Goal: Task Accomplishment & Management: Use online tool/utility

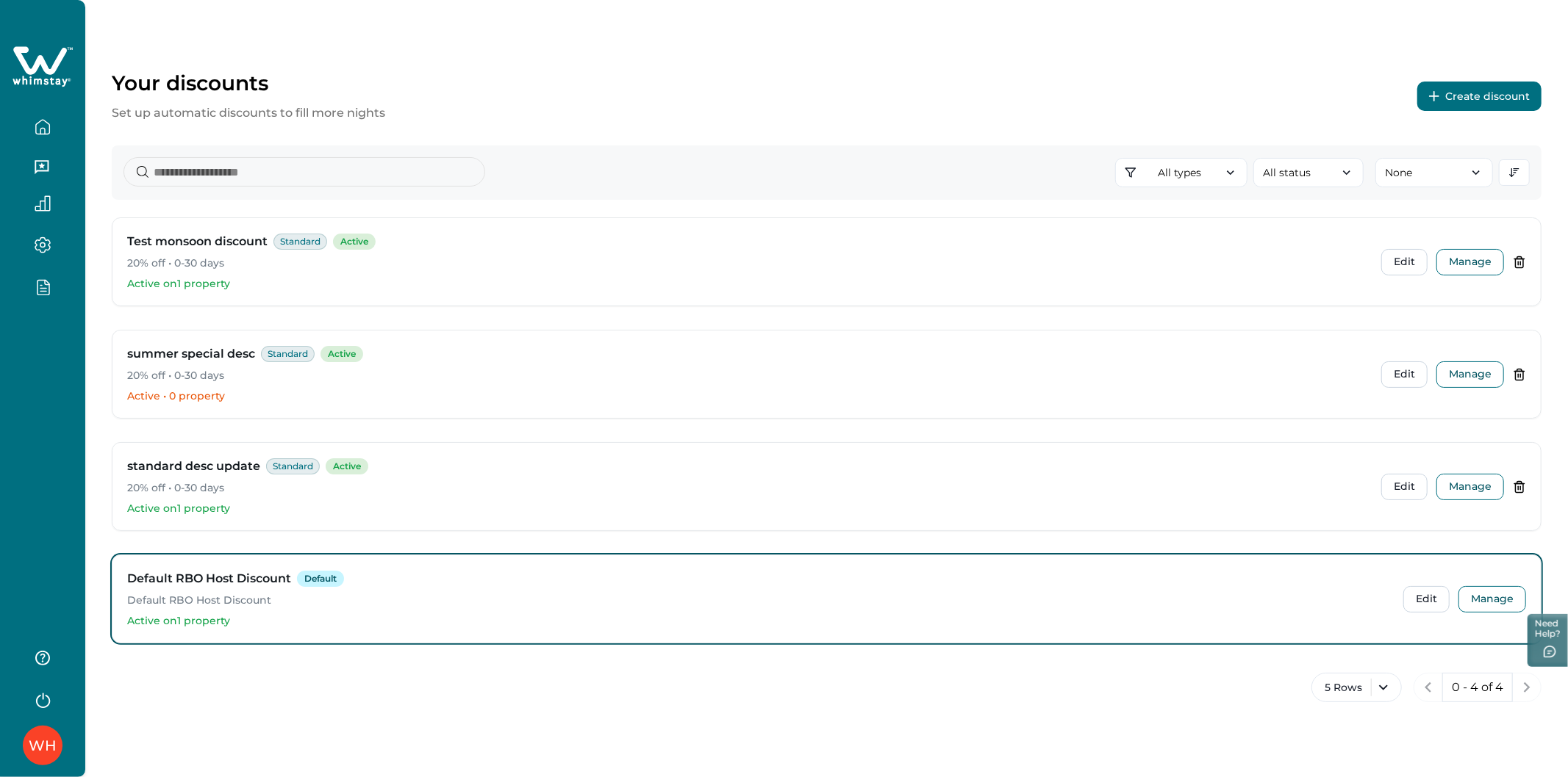
click at [1465, 93] on button "Create discount" at bounding box center [1479, 97] width 125 height 30
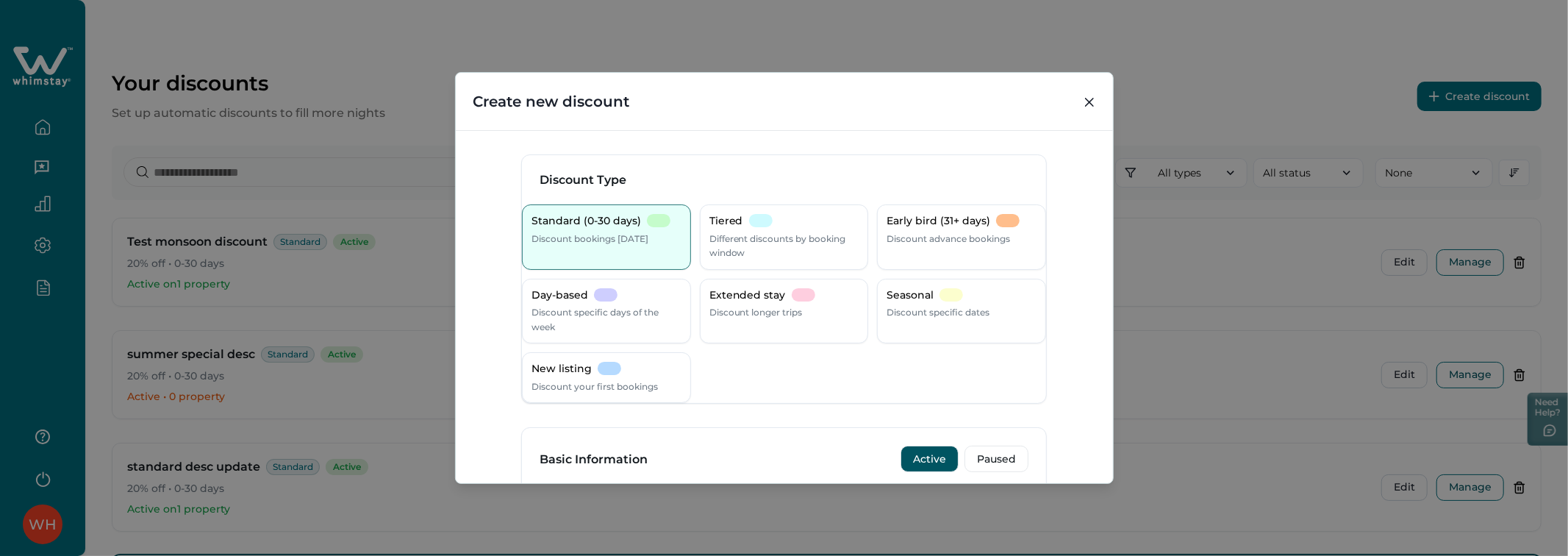
click at [1177, 320] on div "Create new discount Discount Type Standard (0-30 days) Discount bookings [DATE]…" at bounding box center [784, 278] width 1568 height 556
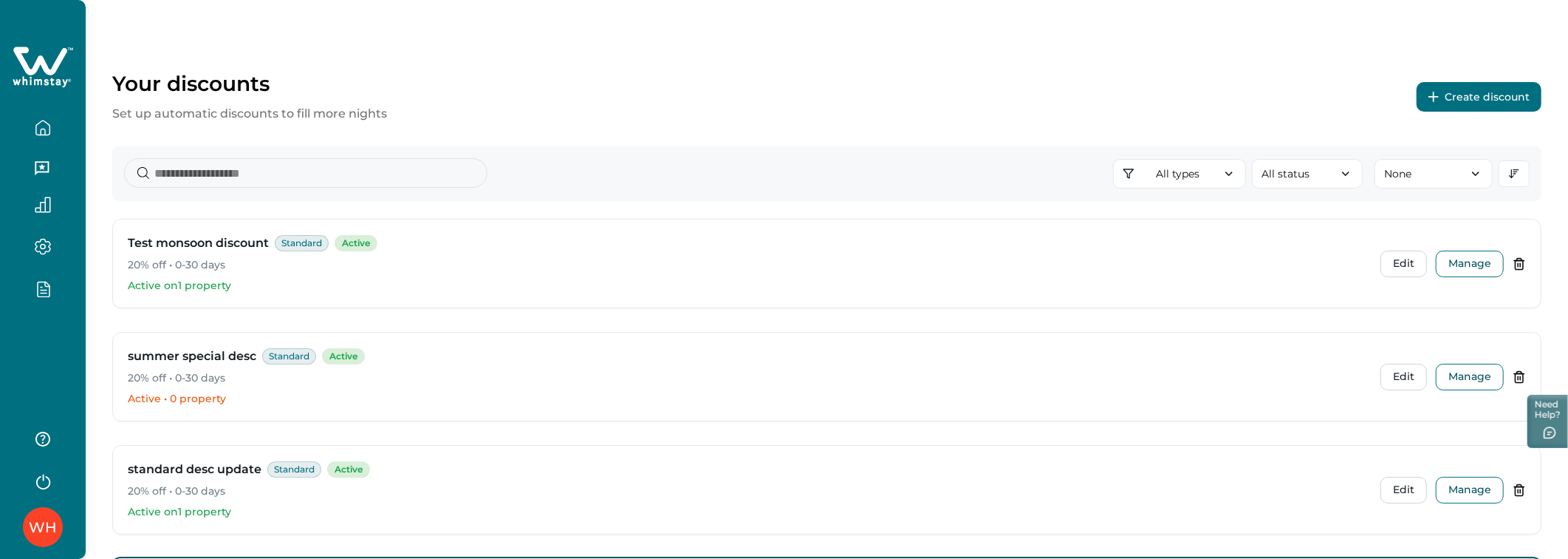
click at [1460, 104] on button "Create discount" at bounding box center [1479, 97] width 125 height 30
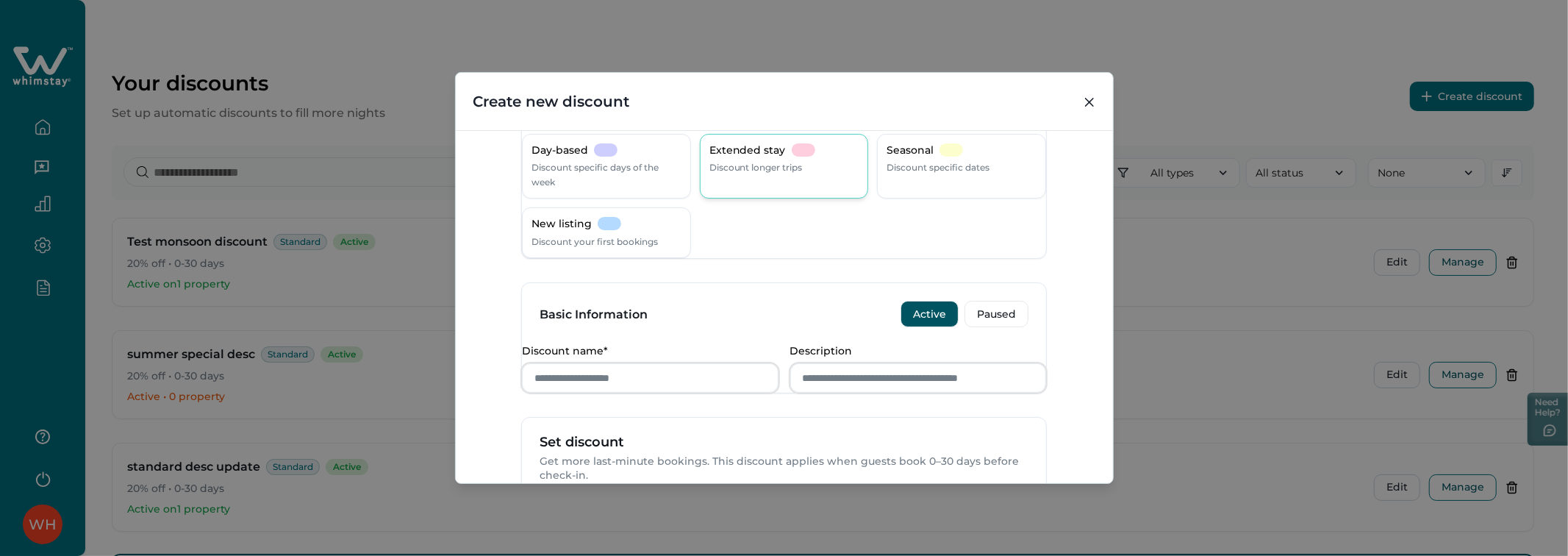
scroll to position [82, 0]
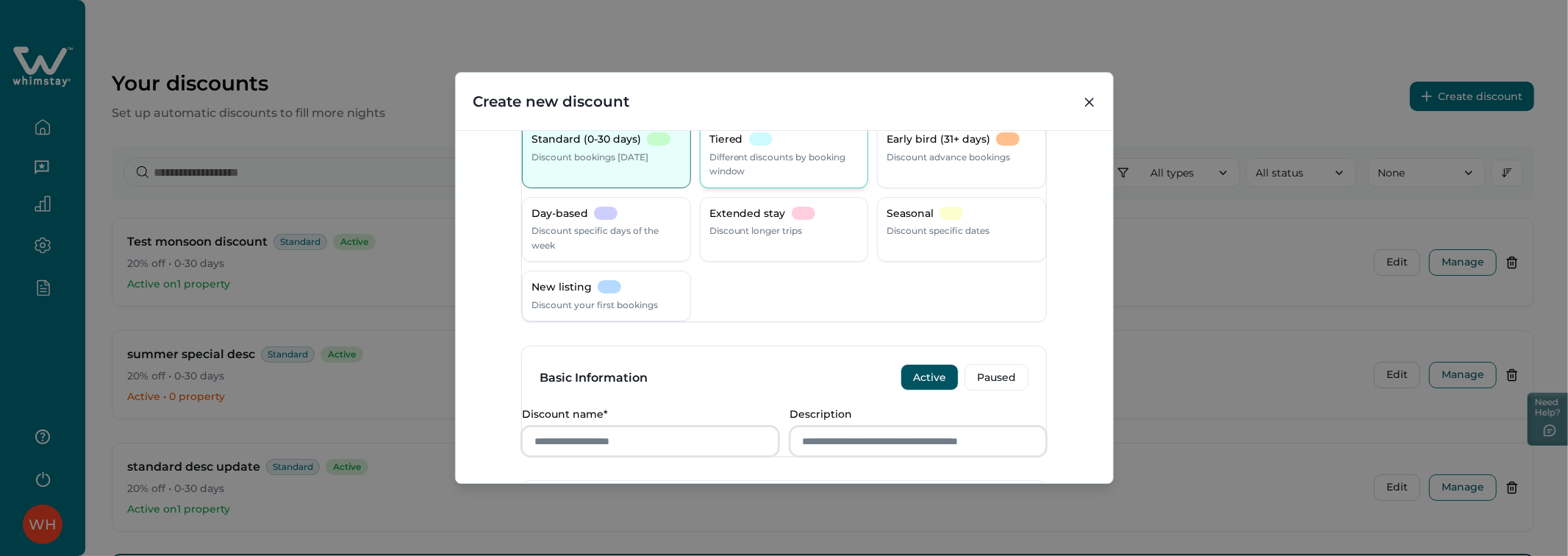
click at [759, 164] on p "Different discounts by booking window" at bounding box center [784, 164] width 150 height 29
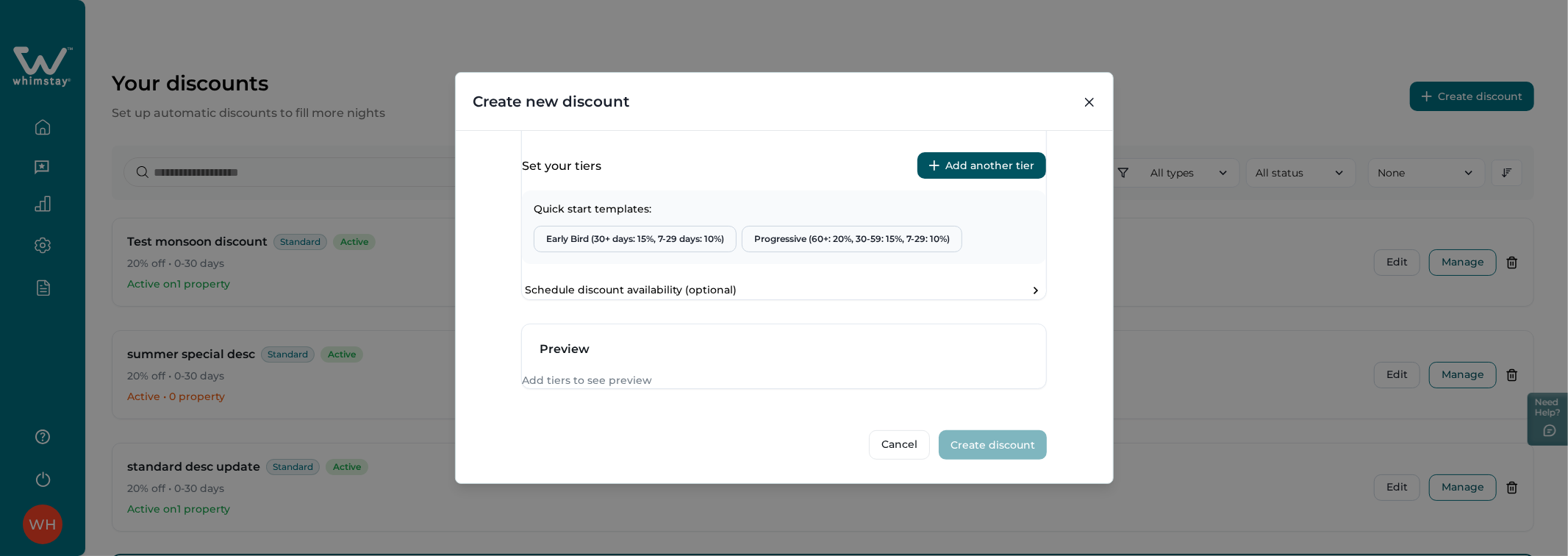
scroll to position [408, 0]
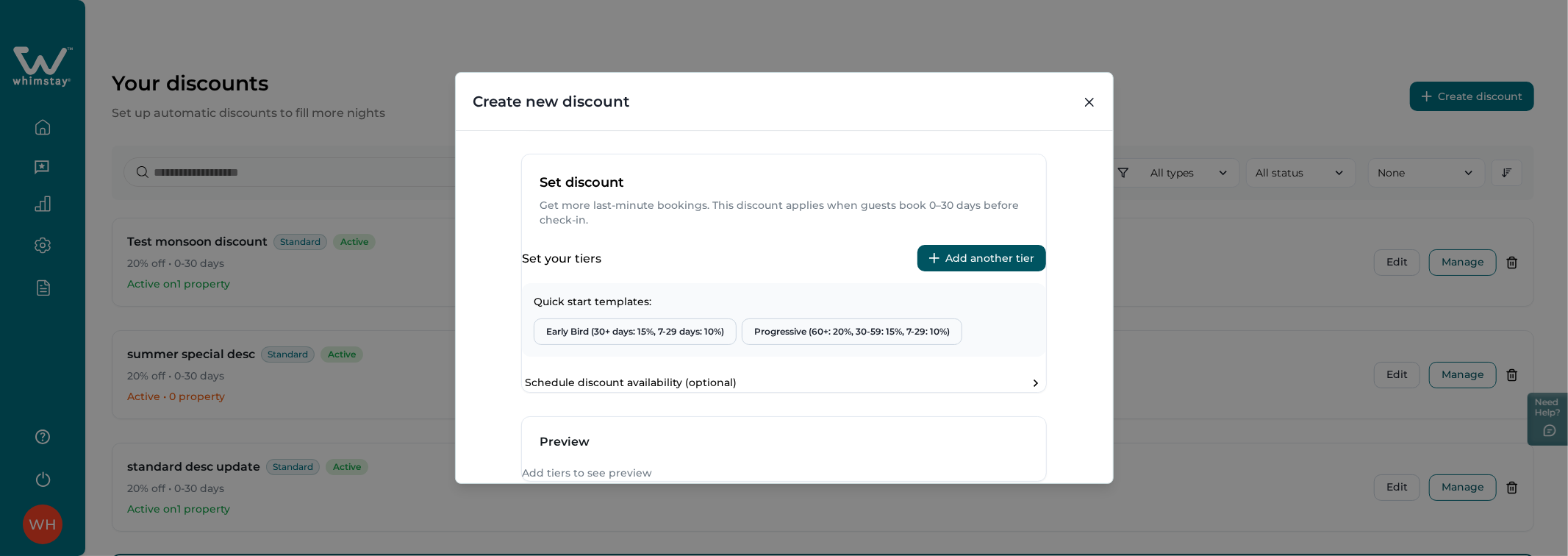
click at [1003, 271] on button "Add another tier" at bounding box center [982, 258] width 129 height 26
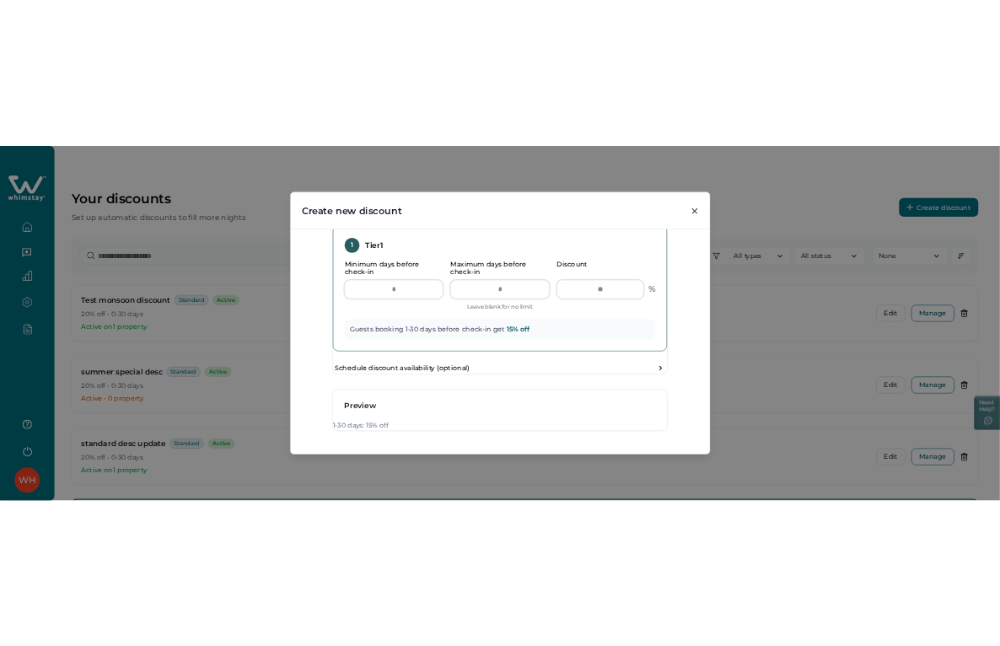
scroll to position [620, 0]
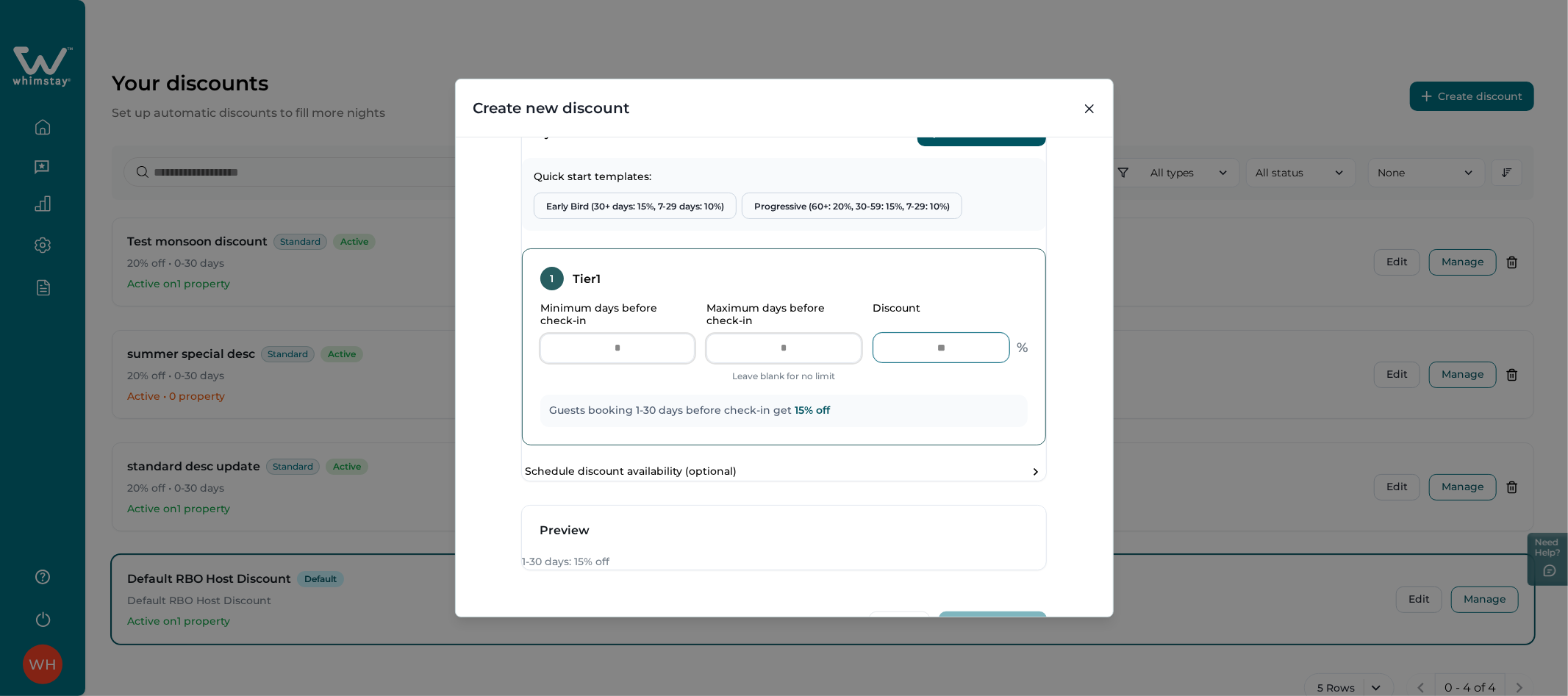
click at [944, 362] on input "**" at bounding box center [941, 348] width 136 height 30
type input "*"
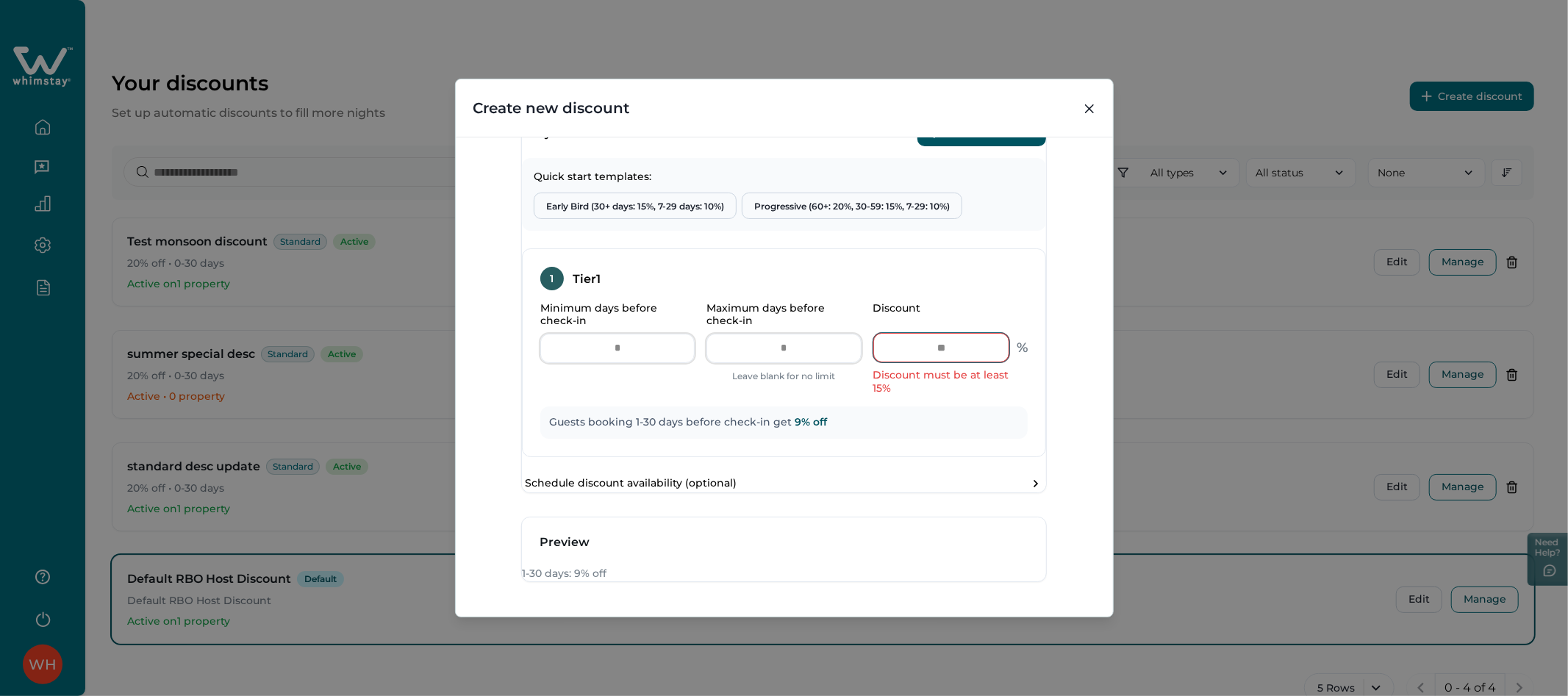
type input "*"
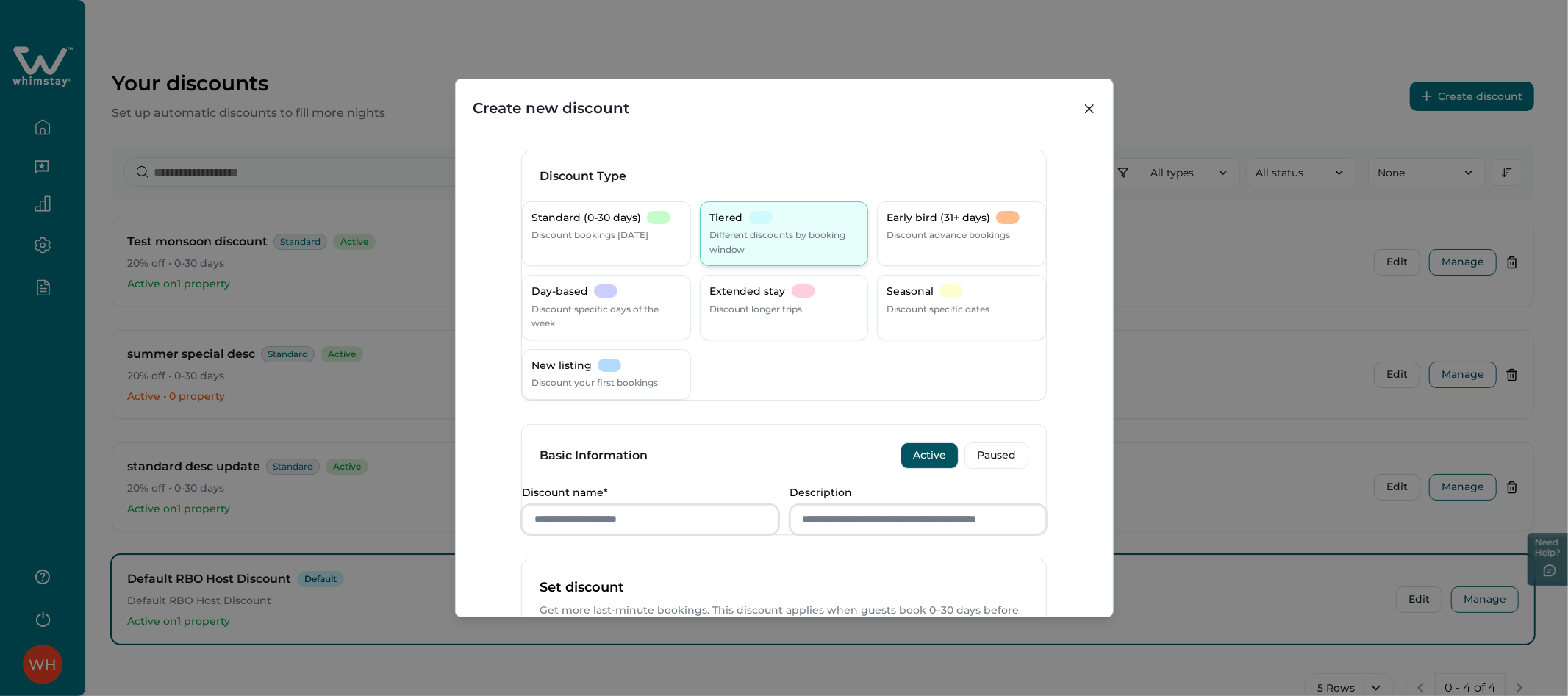
scroll to position [0, 0]
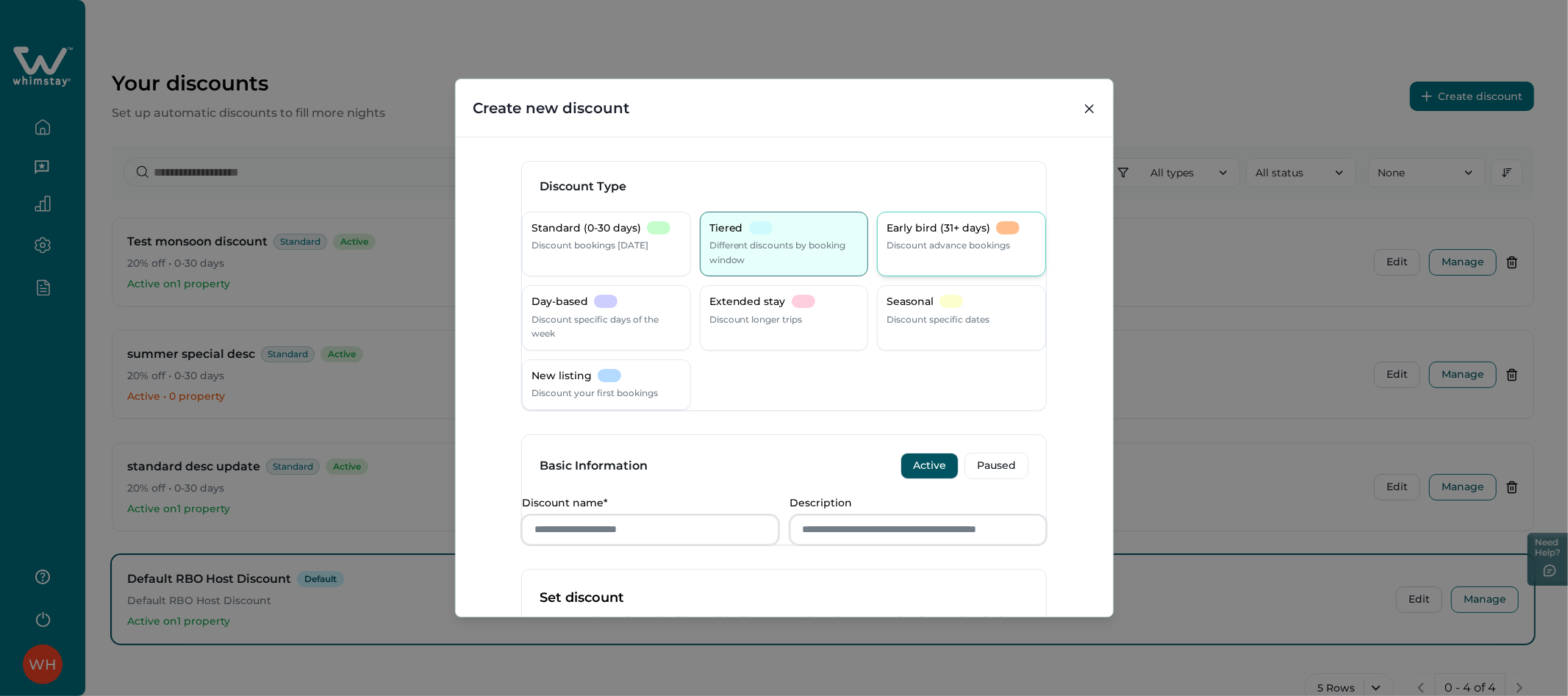
click at [938, 236] on div "Early bird (31+ days) Discount advance bookings" at bounding box center [961, 237] width 150 height 31
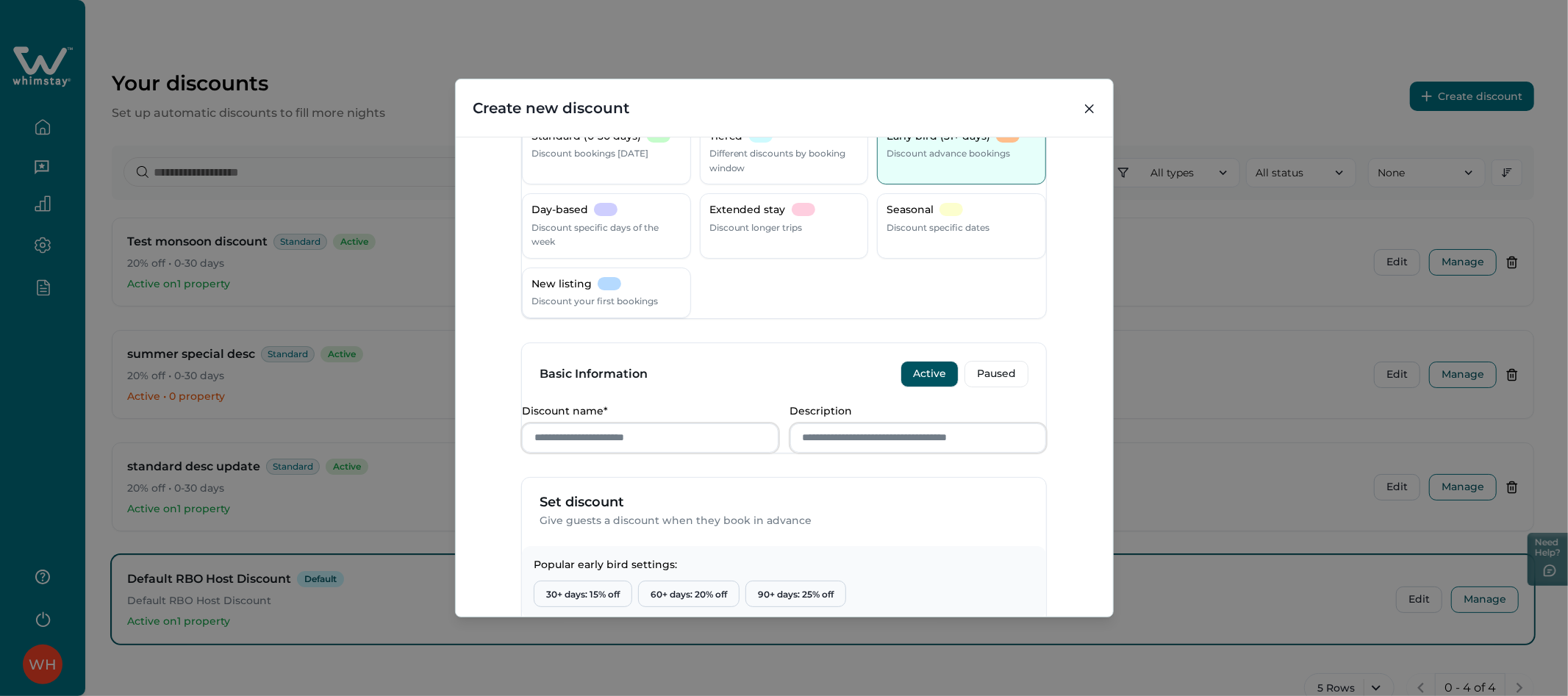
scroll to position [82, 0]
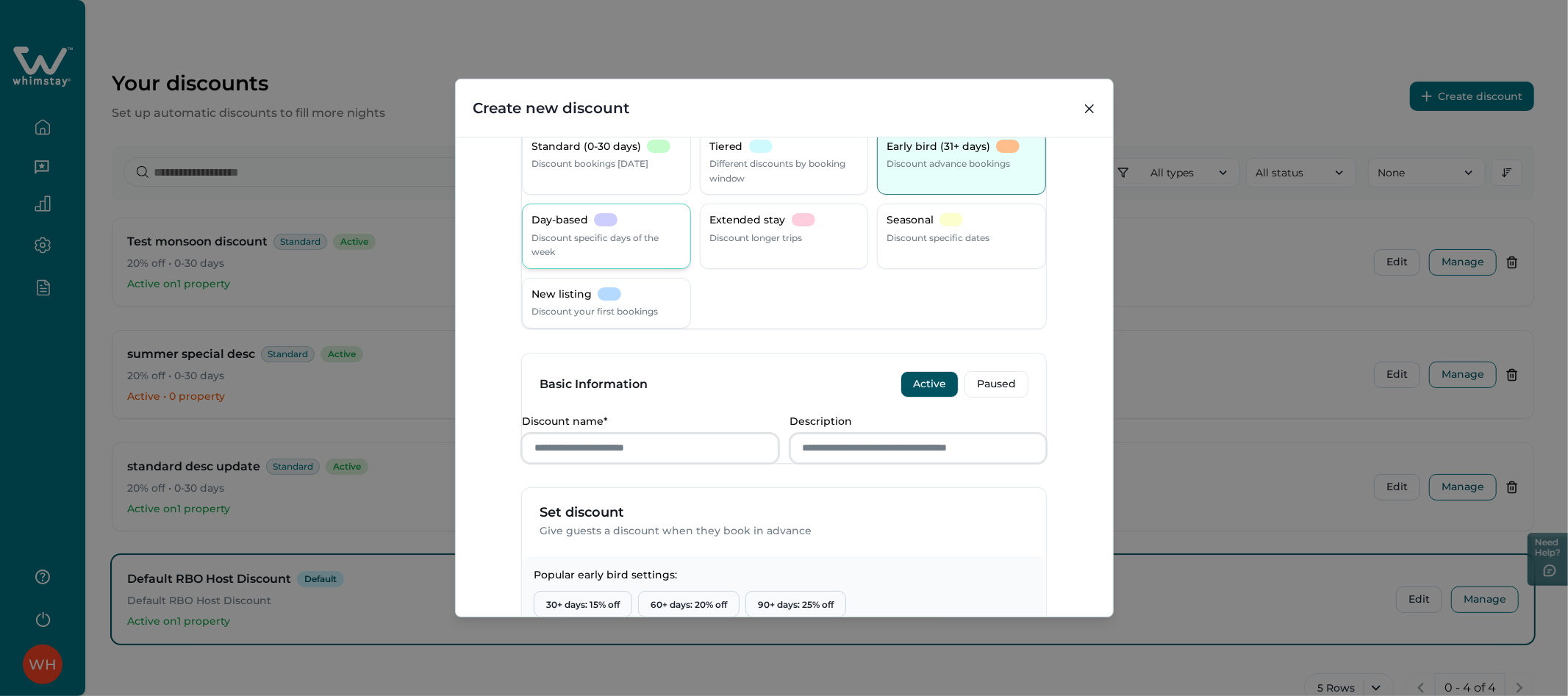
click at [601, 236] on p "Discount specific days of the week" at bounding box center [607, 245] width 150 height 29
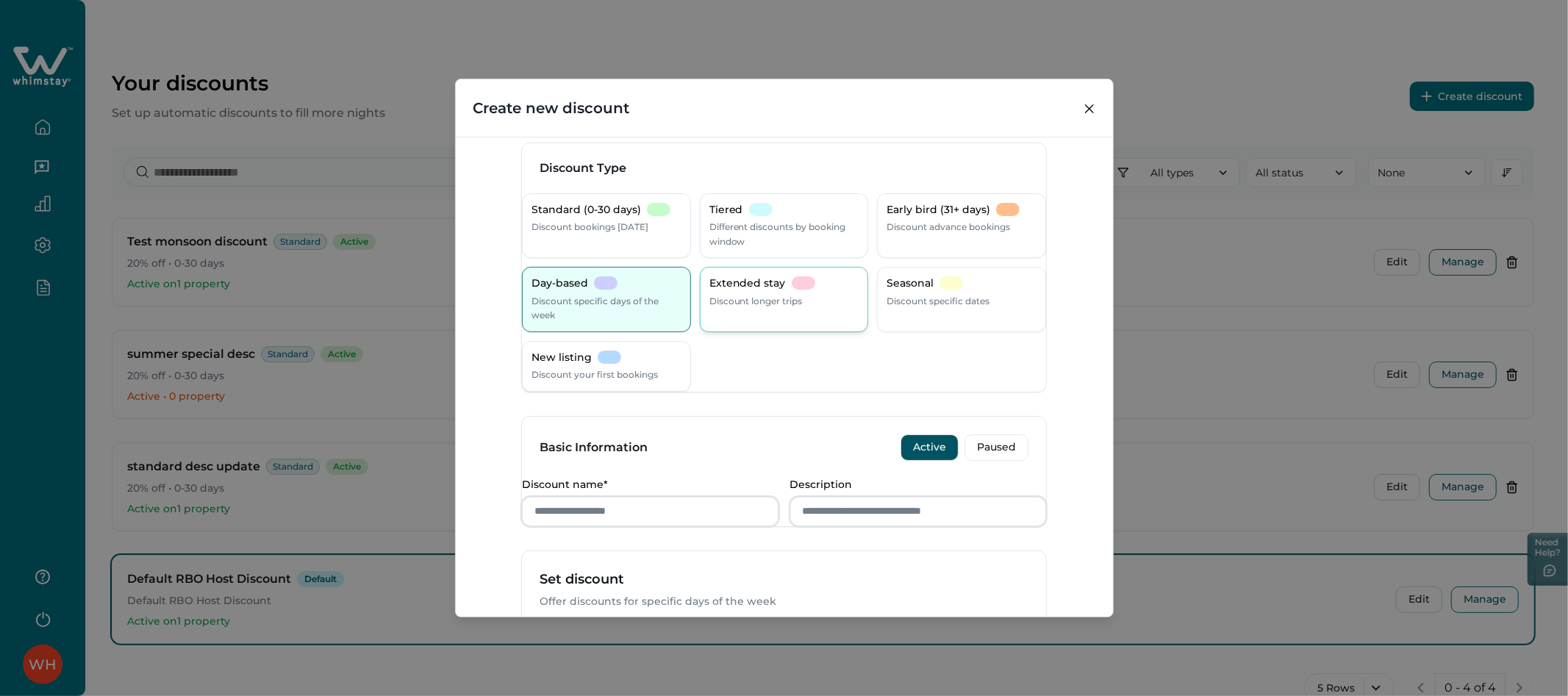
scroll to position [0, 0]
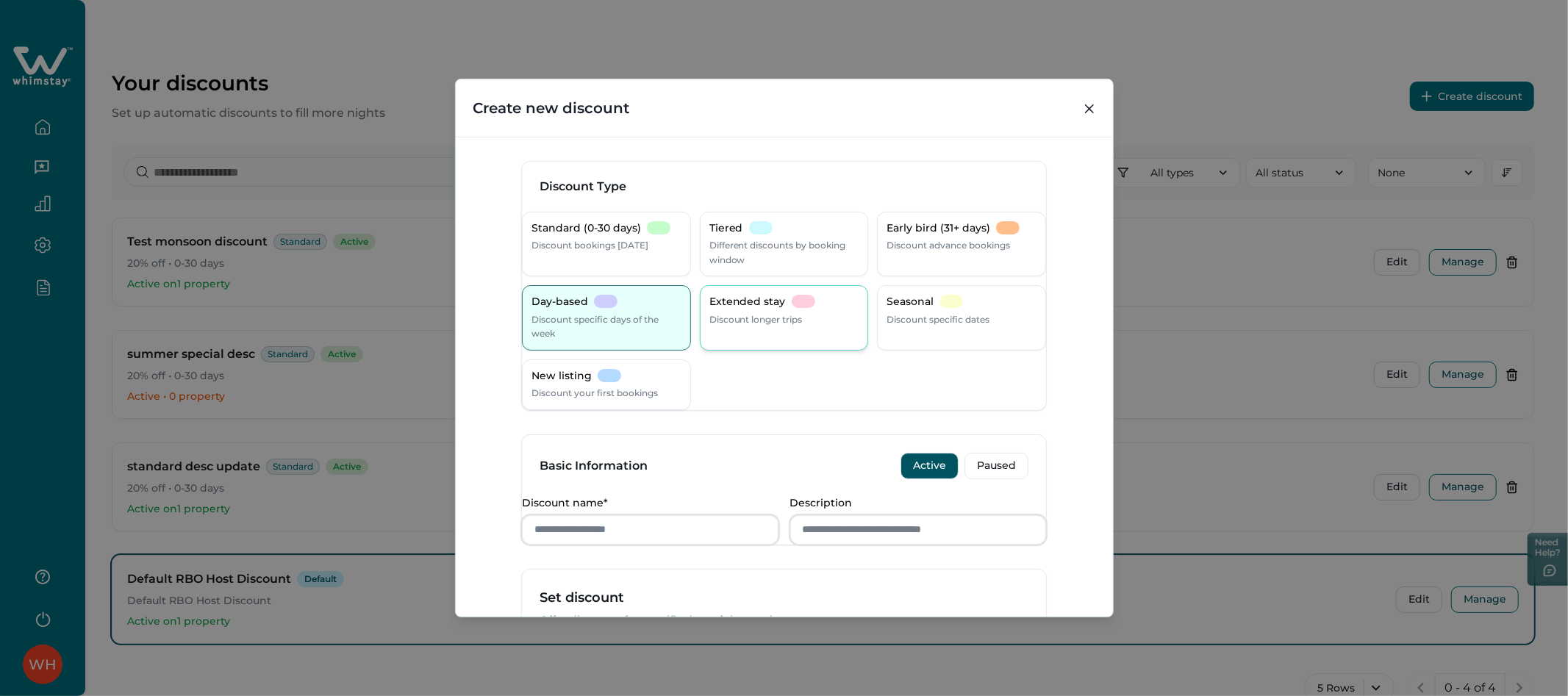
click at [765, 304] on p "Extended stay" at bounding box center [748, 301] width 77 height 15
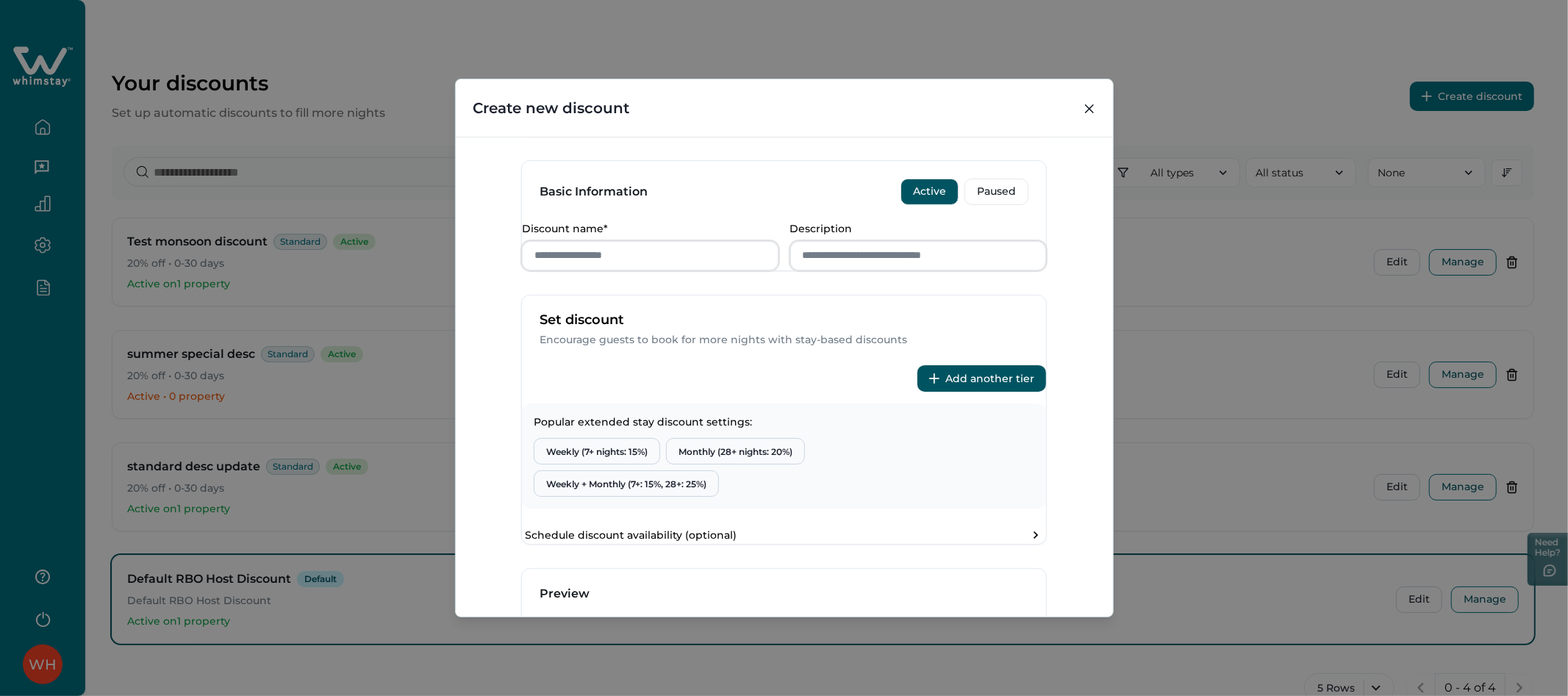
scroll to position [82, 0]
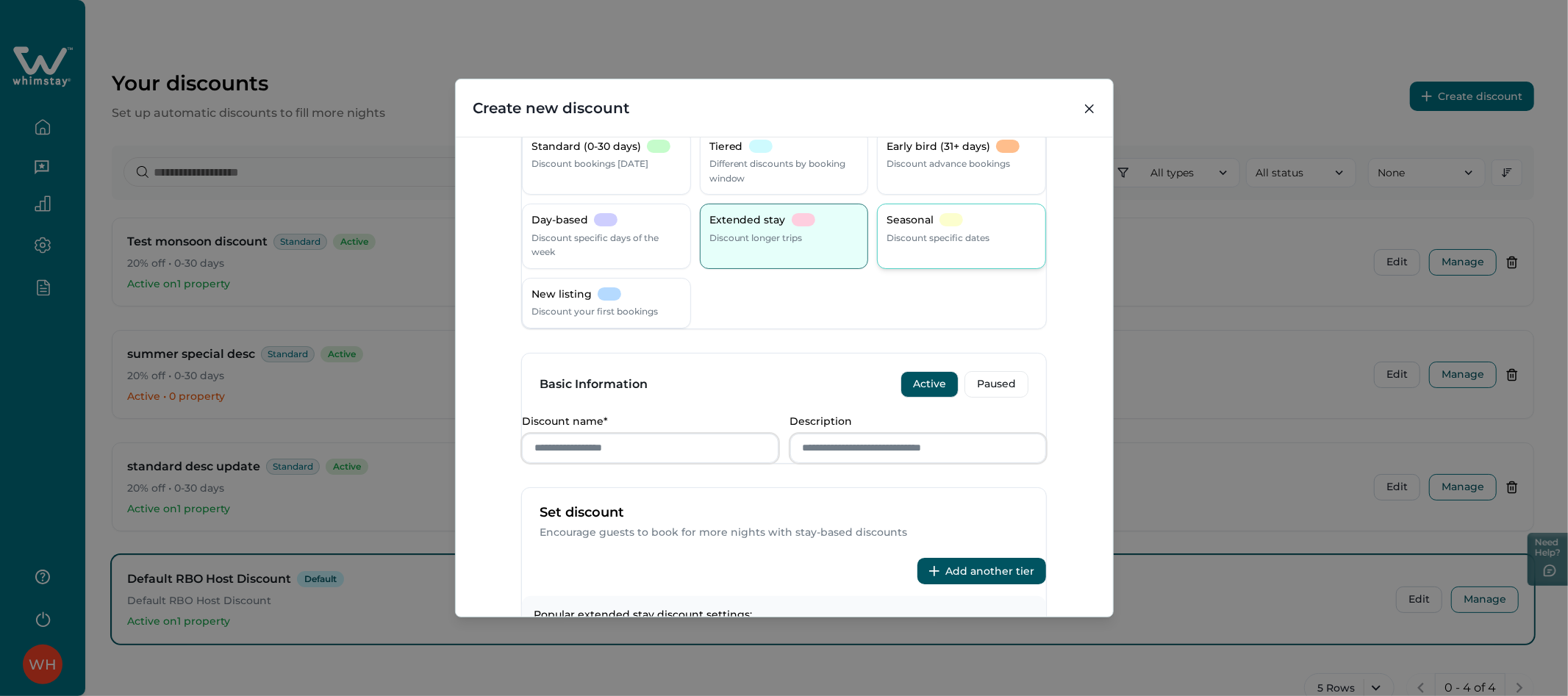
click at [919, 240] on p "Discount specific dates" at bounding box center [938, 238] width 103 height 15
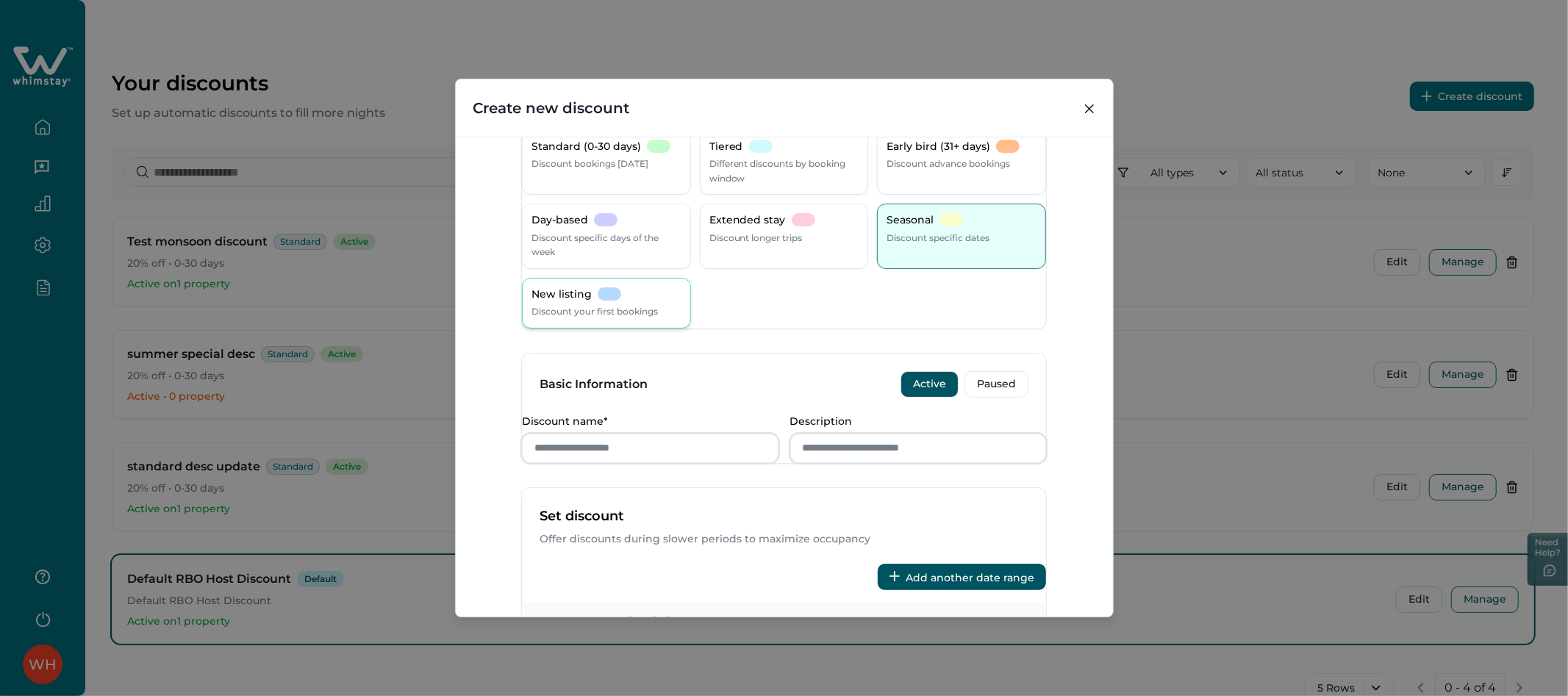
click at [612, 294] on div at bounding box center [609, 294] width 24 height 13
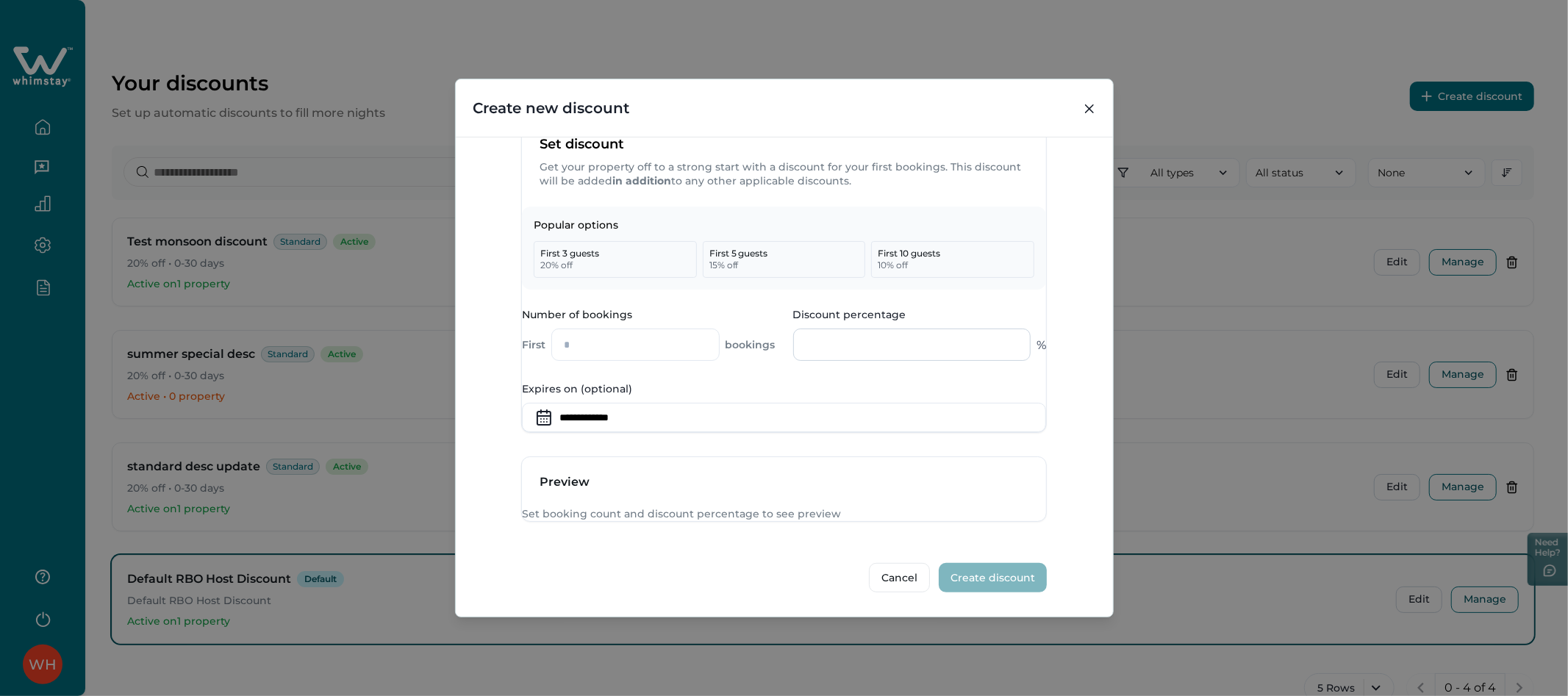
scroll to position [280, 0]
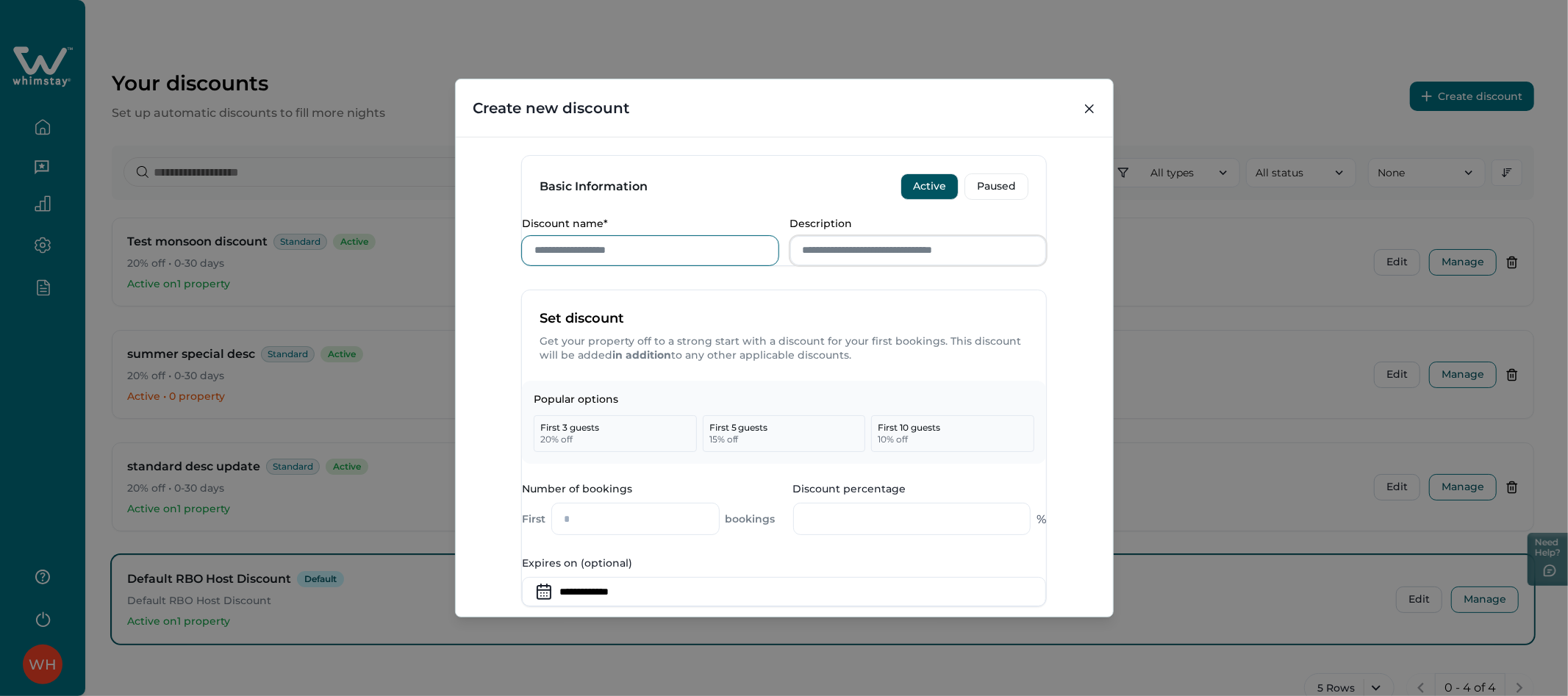
click at [574, 261] on input "Discount name*" at bounding box center [650, 251] width 256 height 30
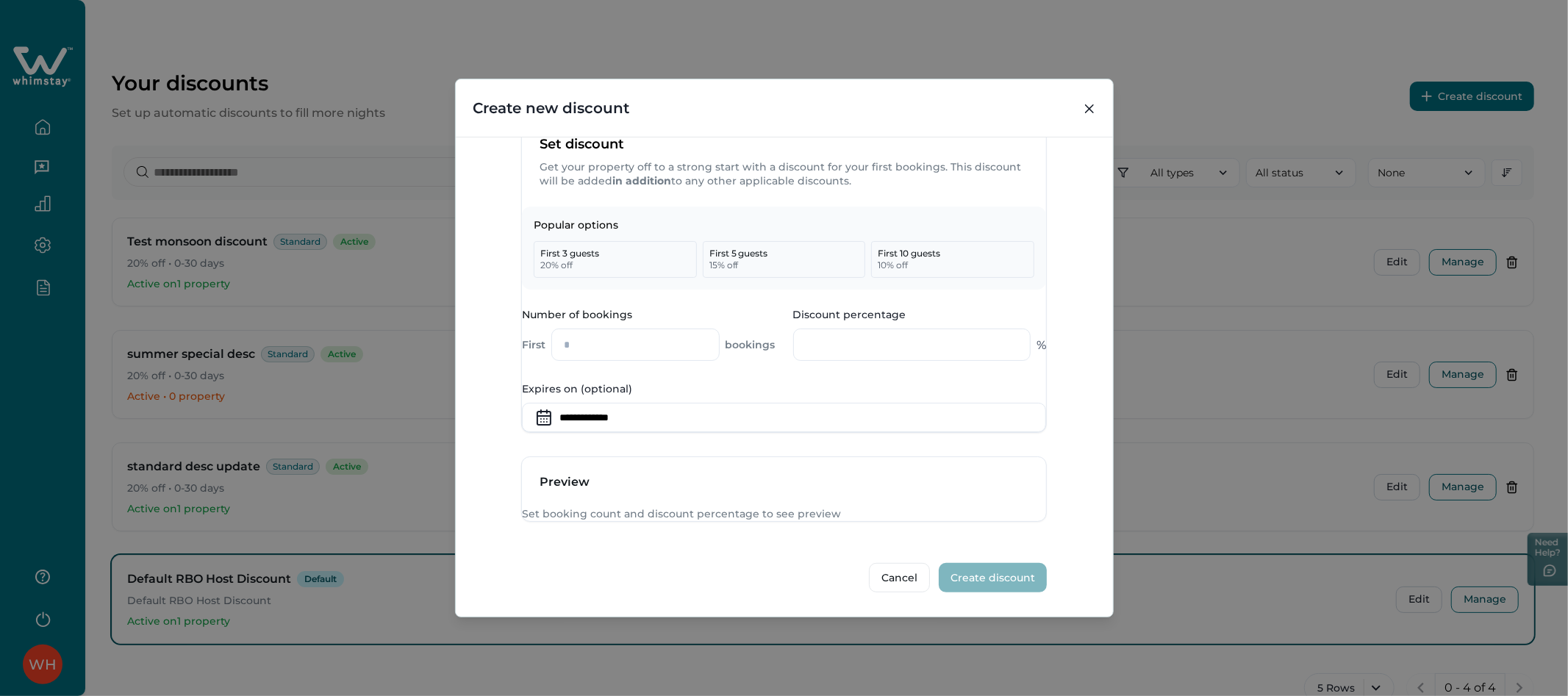
scroll to position [524, 0]
